Goal: Navigation & Orientation: Locate item on page

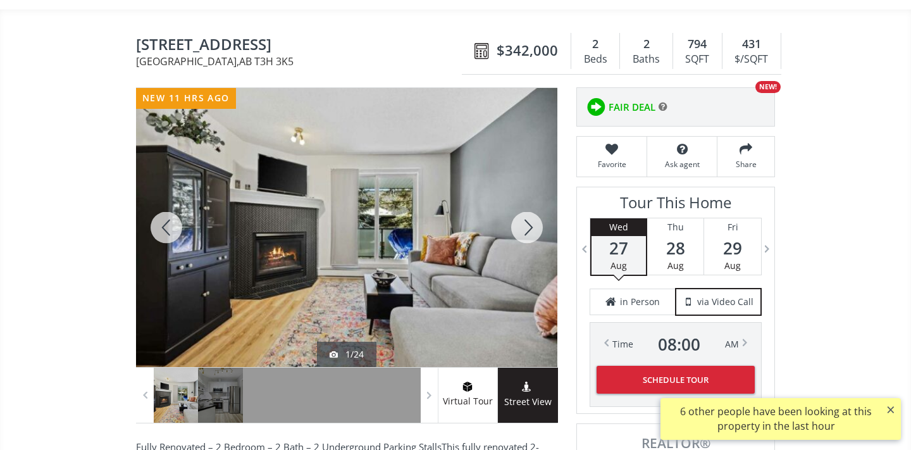
scroll to position [93, 0]
click at [528, 232] on div at bounding box center [527, 227] width 61 height 279
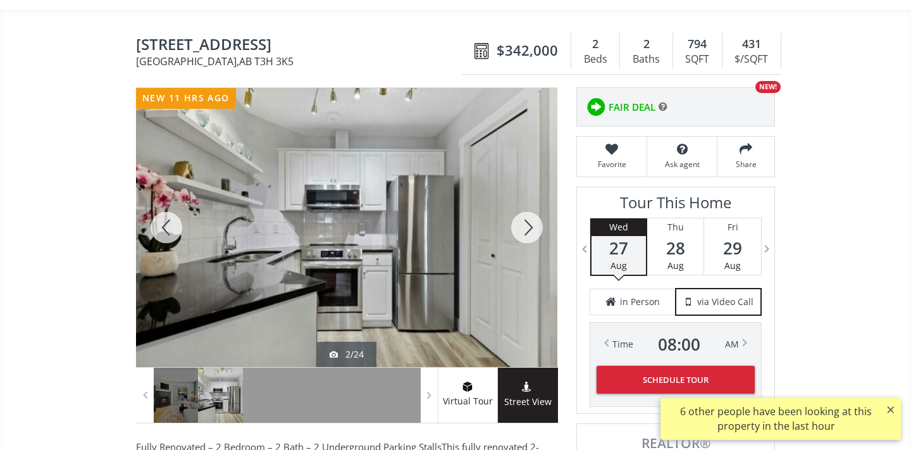
click at [528, 232] on div at bounding box center [527, 227] width 61 height 279
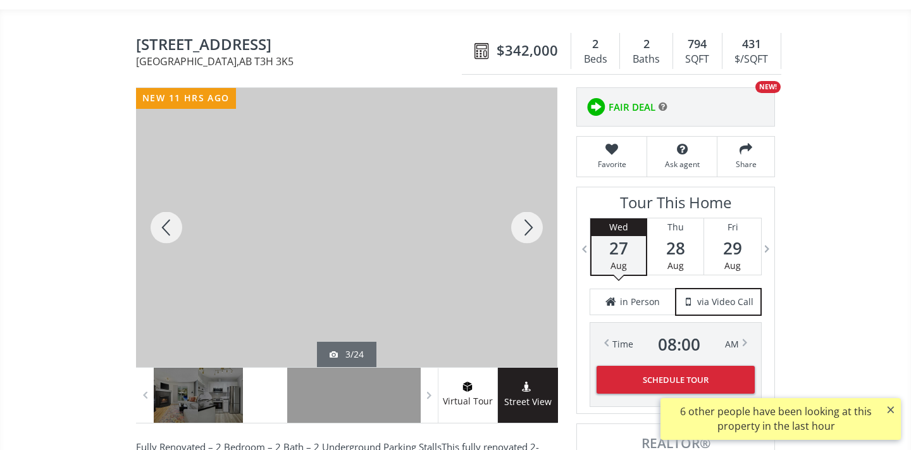
click at [528, 232] on div at bounding box center [527, 227] width 61 height 279
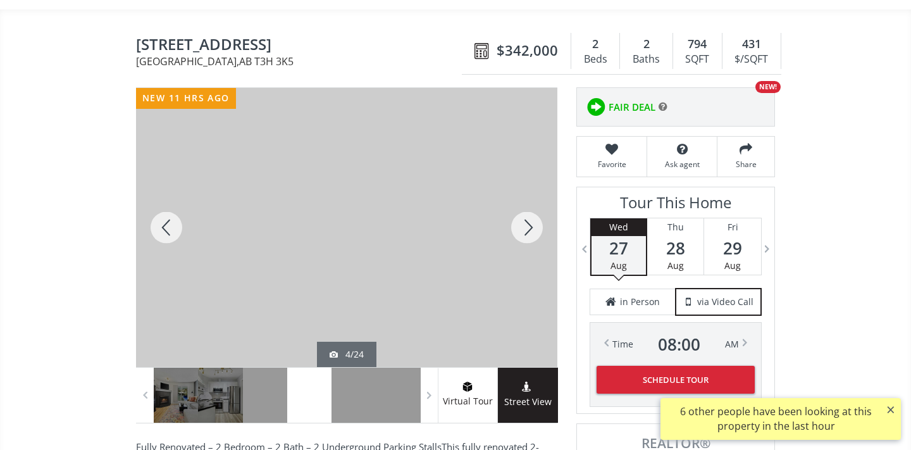
click at [528, 232] on div at bounding box center [527, 227] width 61 height 279
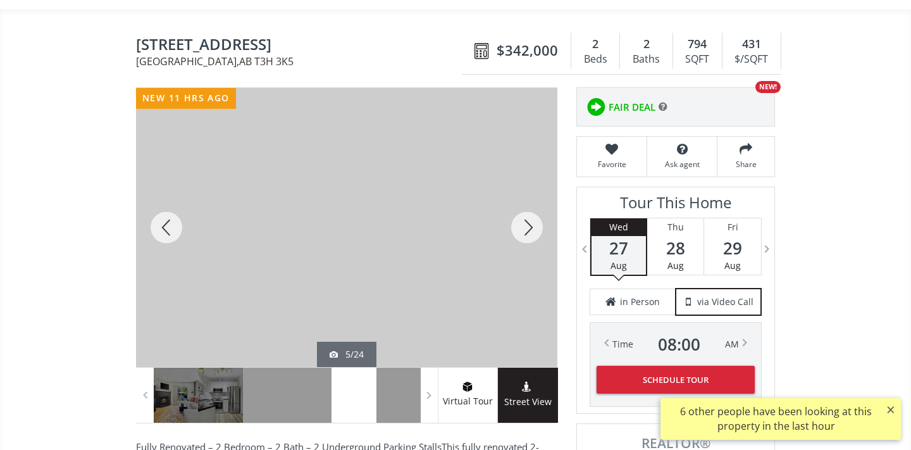
click at [527, 232] on div at bounding box center [527, 227] width 61 height 279
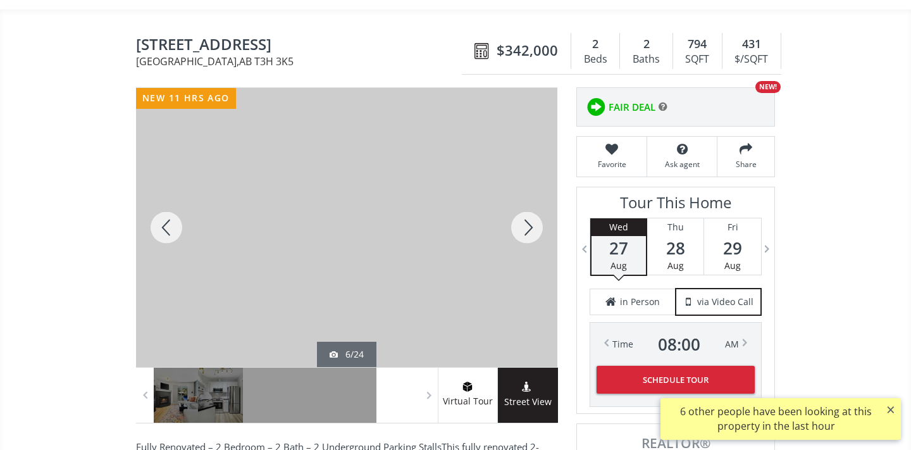
click at [527, 232] on div at bounding box center [527, 227] width 61 height 279
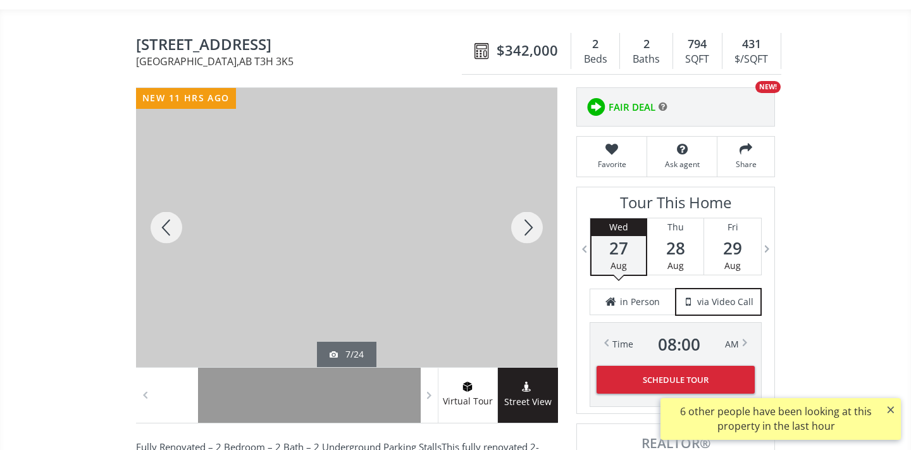
click at [526, 232] on div at bounding box center [527, 227] width 61 height 279
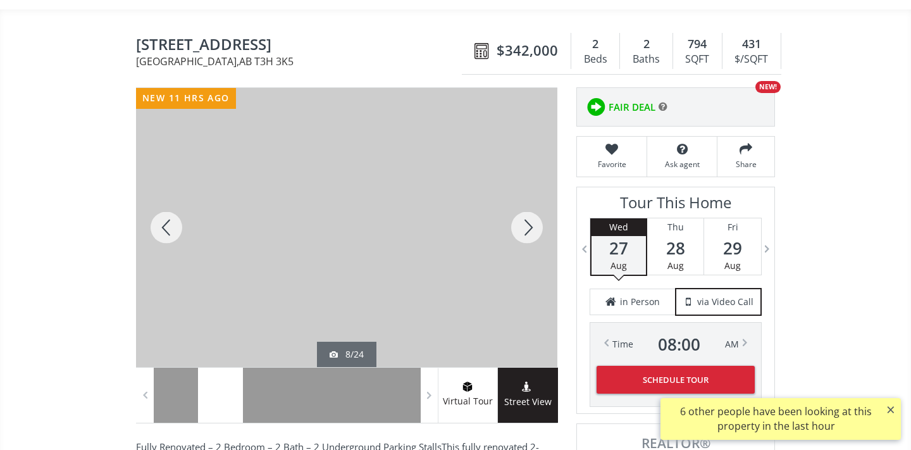
click at [526, 232] on div at bounding box center [527, 227] width 61 height 279
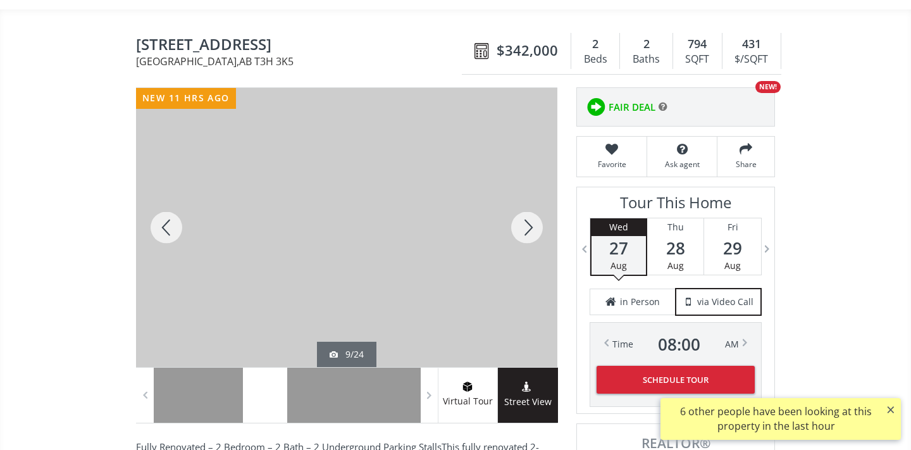
click at [526, 232] on div at bounding box center [527, 227] width 61 height 279
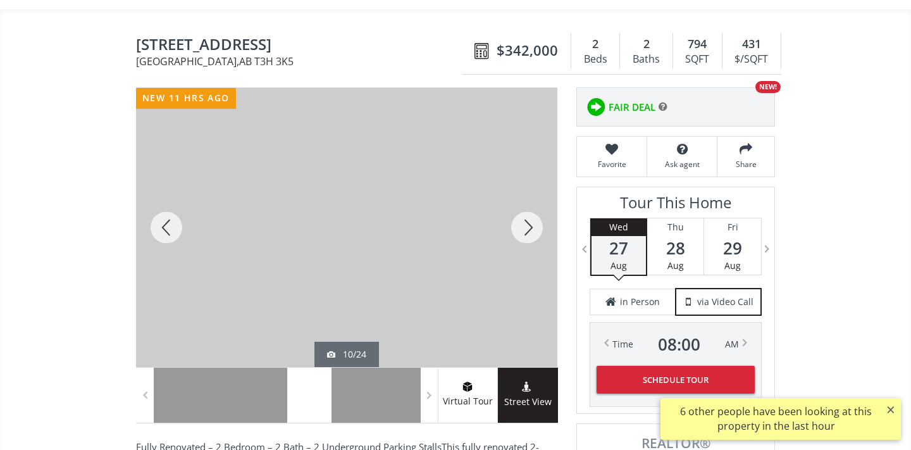
click at [526, 232] on div at bounding box center [527, 227] width 61 height 279
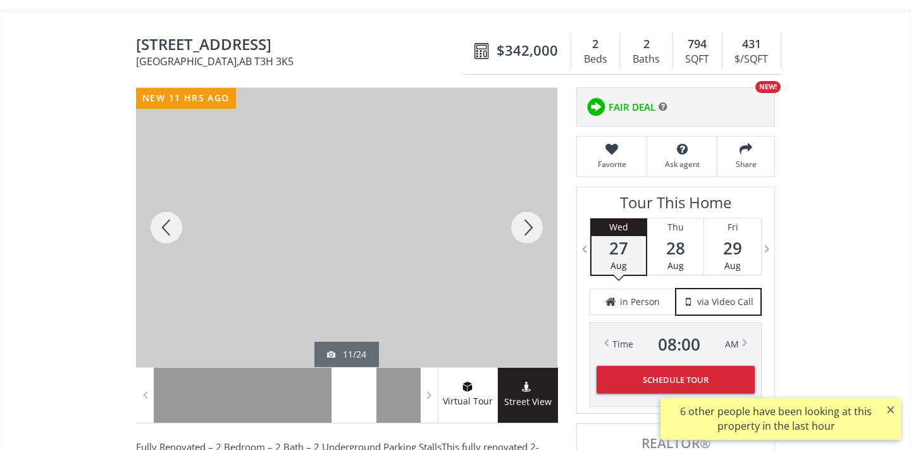
click at [525, 232] on div at bounding box center [527, 227] width 61 height 279
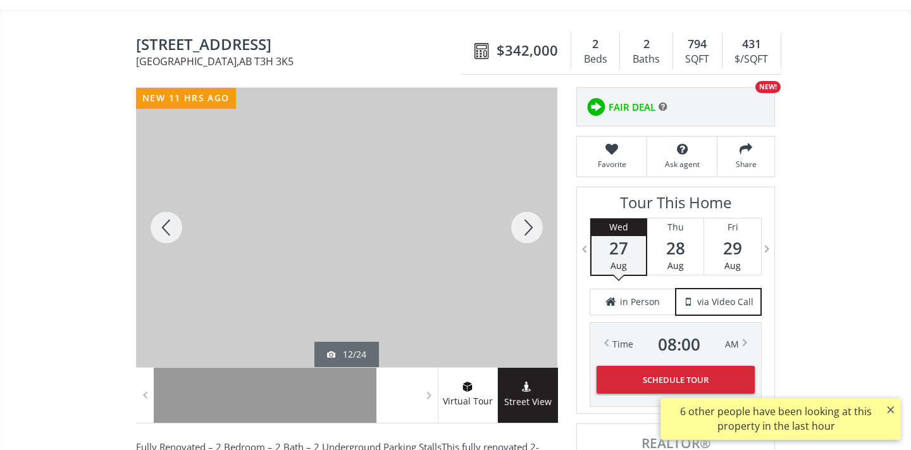
click at [524, 232] on div at bounding box center [527, 227] width 61 height 279
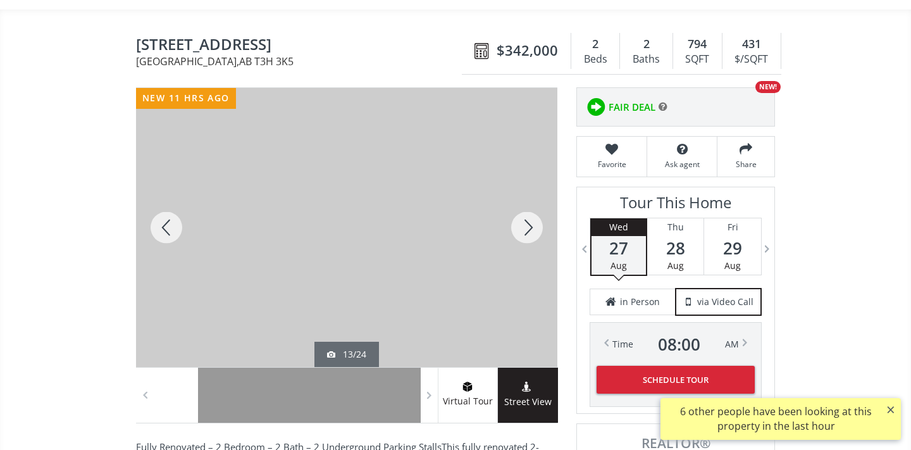
click at [523, 233] on div at bounding box center [527, 227] width 61 height 279
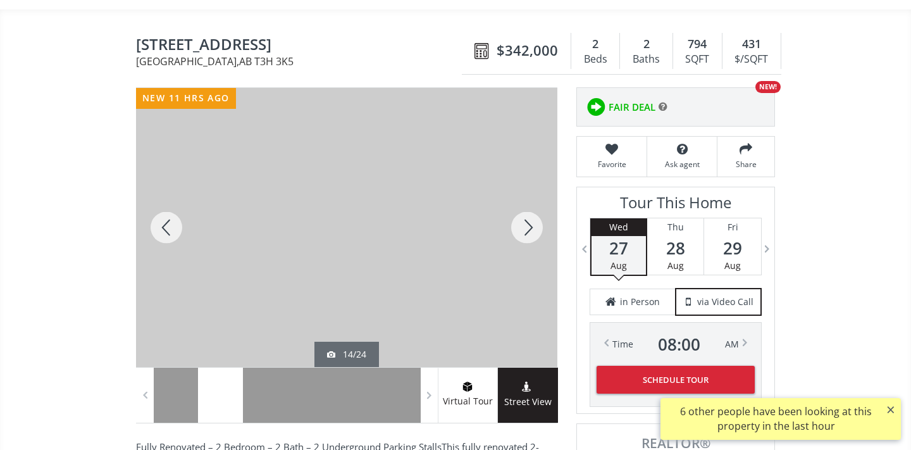
click at [523, 233] on div at bounding box center [527, 227] width 61 height 279
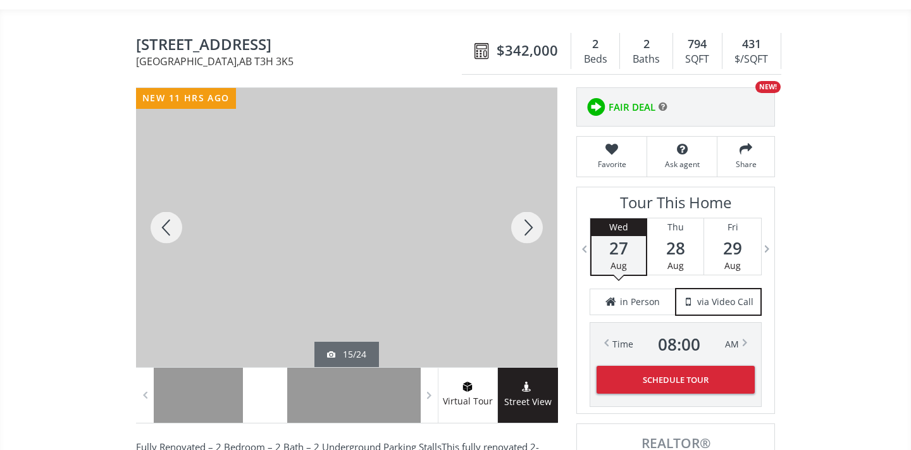
click at [523, 233] on div at bounding box center [527, 227] width 61 height 279
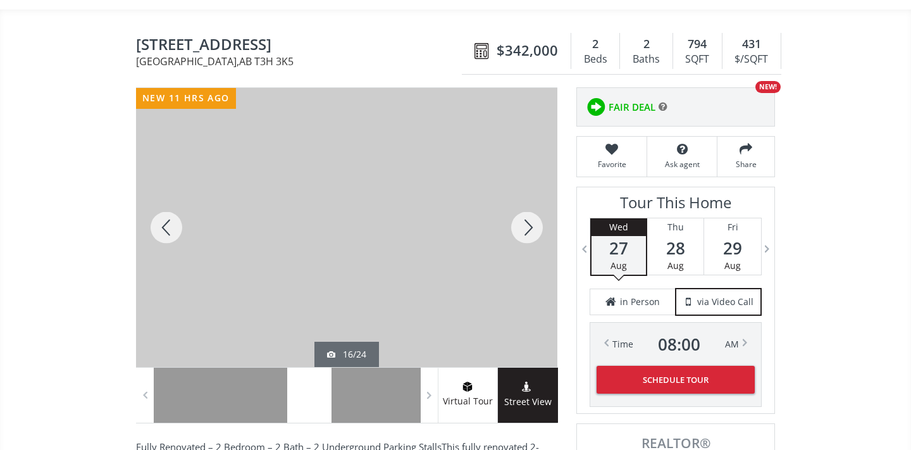
click at [522, 233] on div at bounding box center [527, 227] width 61 height 279
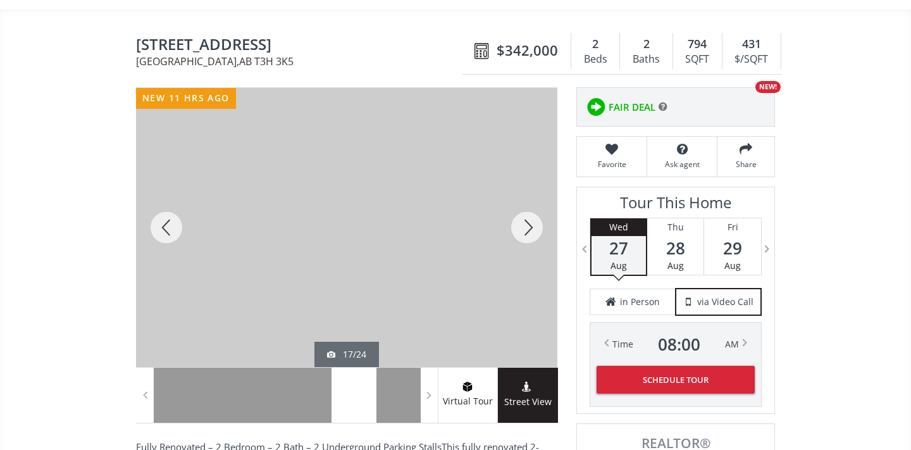
click at [522, 233] on div at bounding box center [527, 227] width 61 height 279
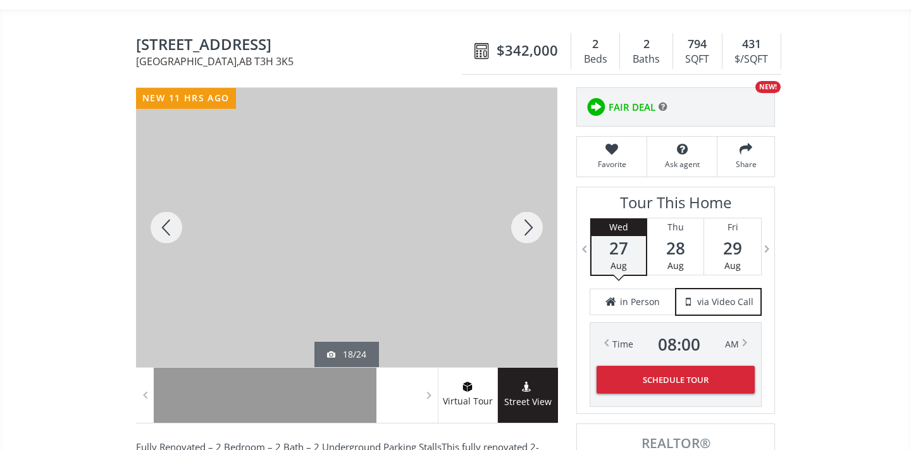
click at [521, 234] on div at bounding box center [527, 227] width 61 height 279
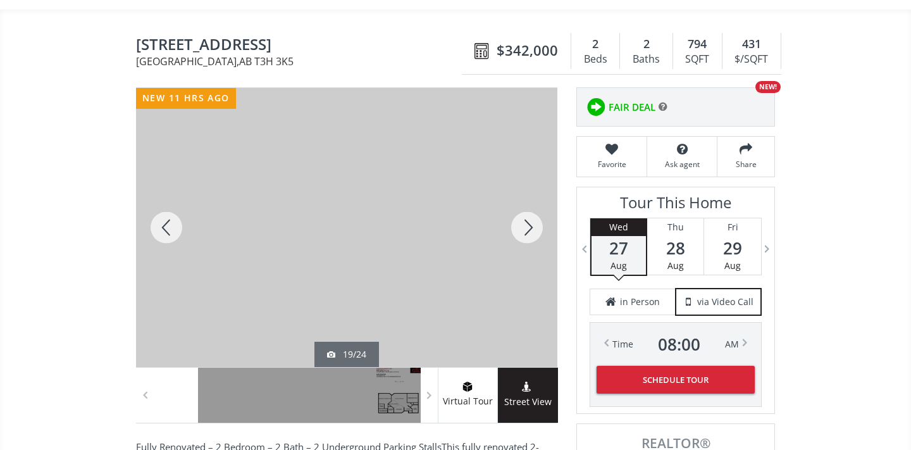
click at [521, 234] on div at bounding box center [527, 227] width 61 height 279
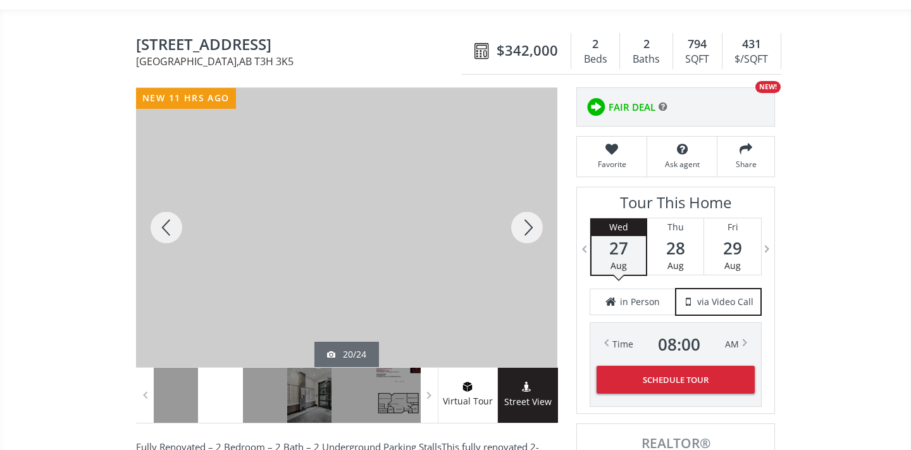
click at [521, 234] on div at bounding box center [527, 227] width 61 height 279
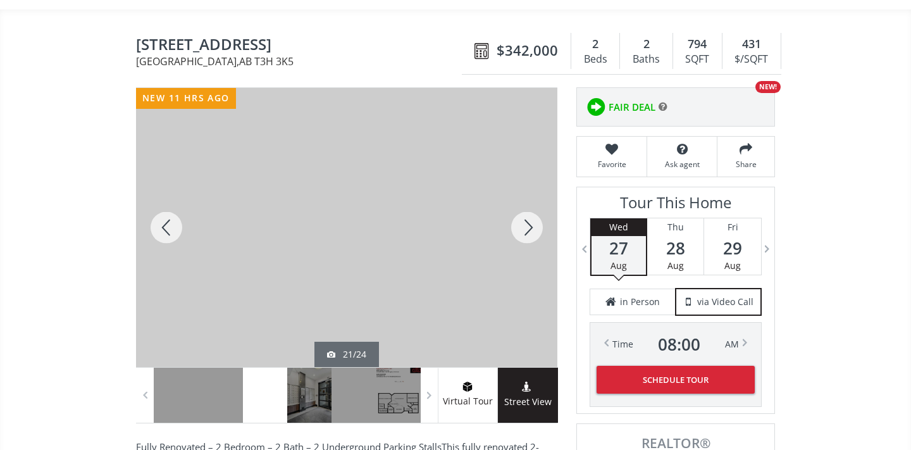
click at [521, 233] on div at bounding box center [527, 227] width 61 height 279
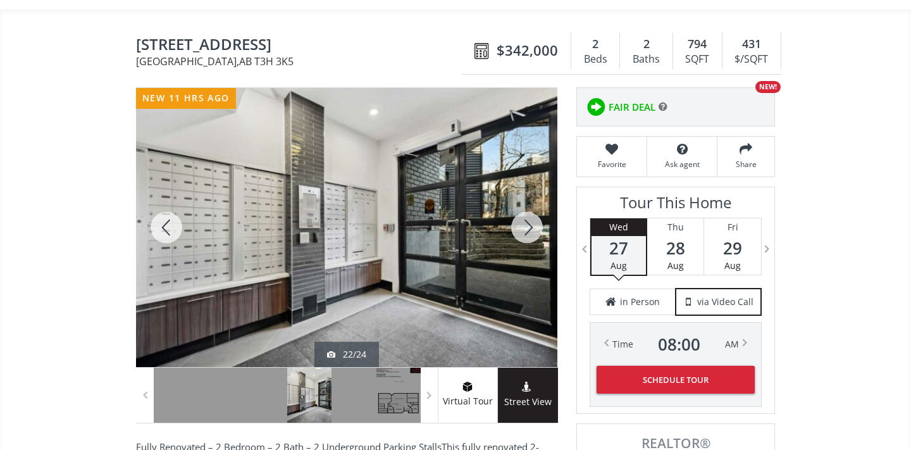
click at [521, 233] on div at bounding box center [527, 227] width 61 height 279
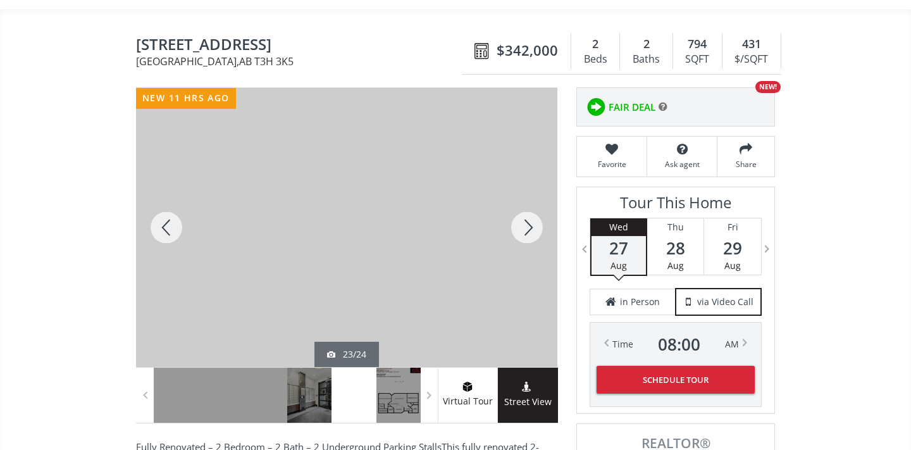
click at [521, 233] on div at bounding box center [527, 227] width 61 height 279
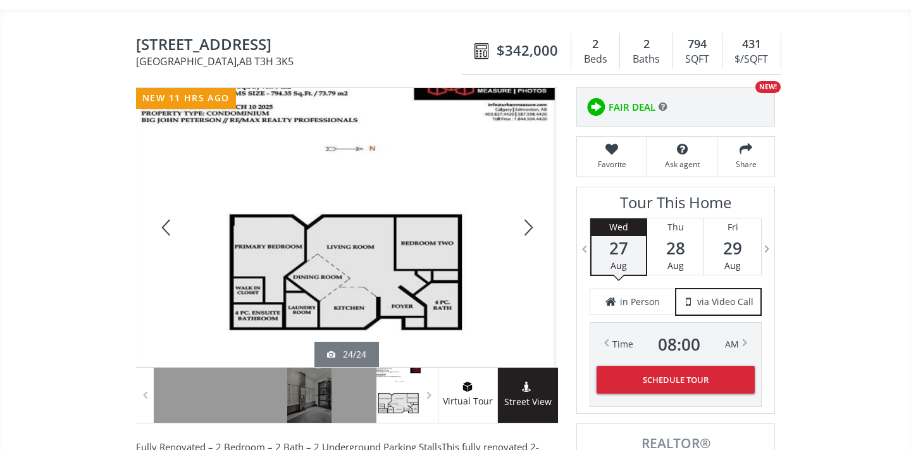
click at [521, 233] on div at bounding box center [527, 227] width 61 height 279
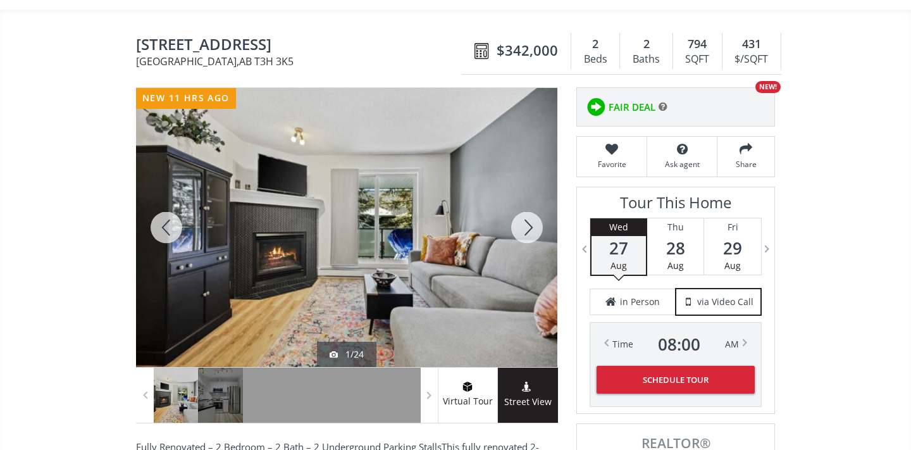
click at [521, 233] on div at bounding box center [527, 227] width 61 height 279
